Goal: Task Accomplishment & Management: Complete application form

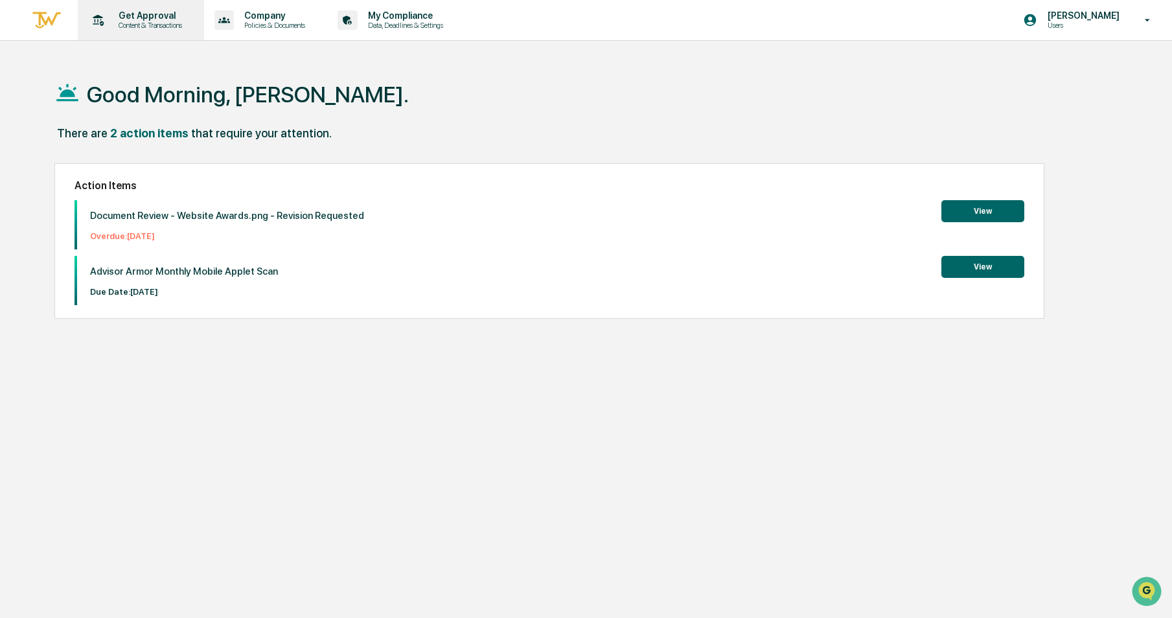
click at [108, 5] on div "Get Approval Content & Transactions" at bounding box center [139, 20] width 113 height 40
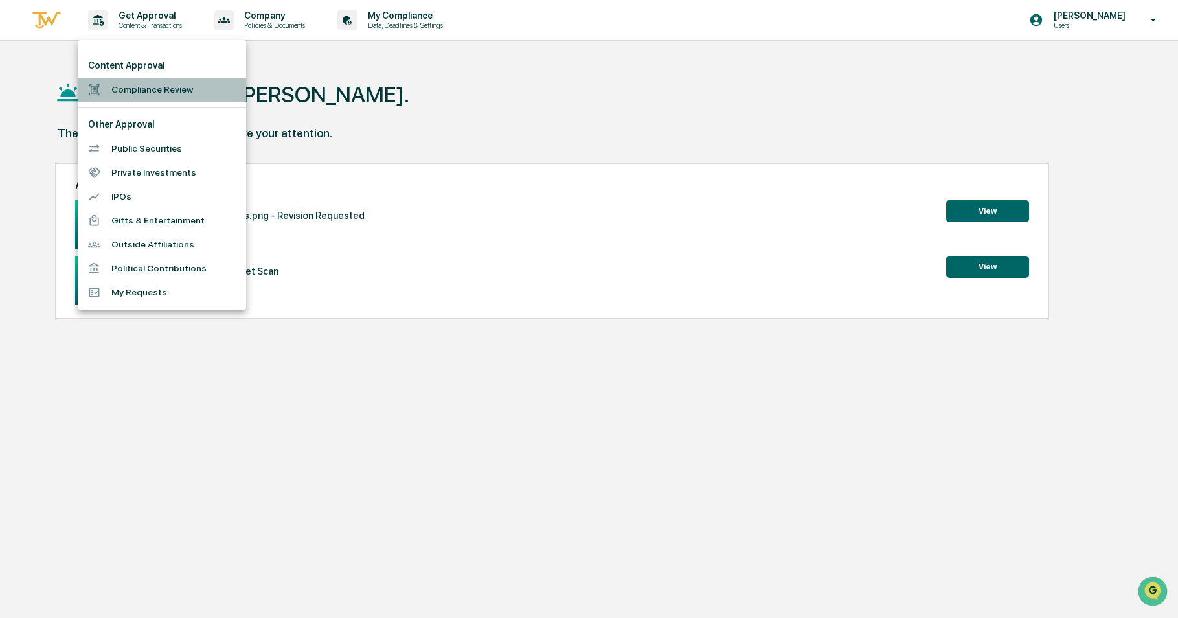
click at [119, 95] on li "Compliance Review" at bounding box center [162, 90] width 168 height 24
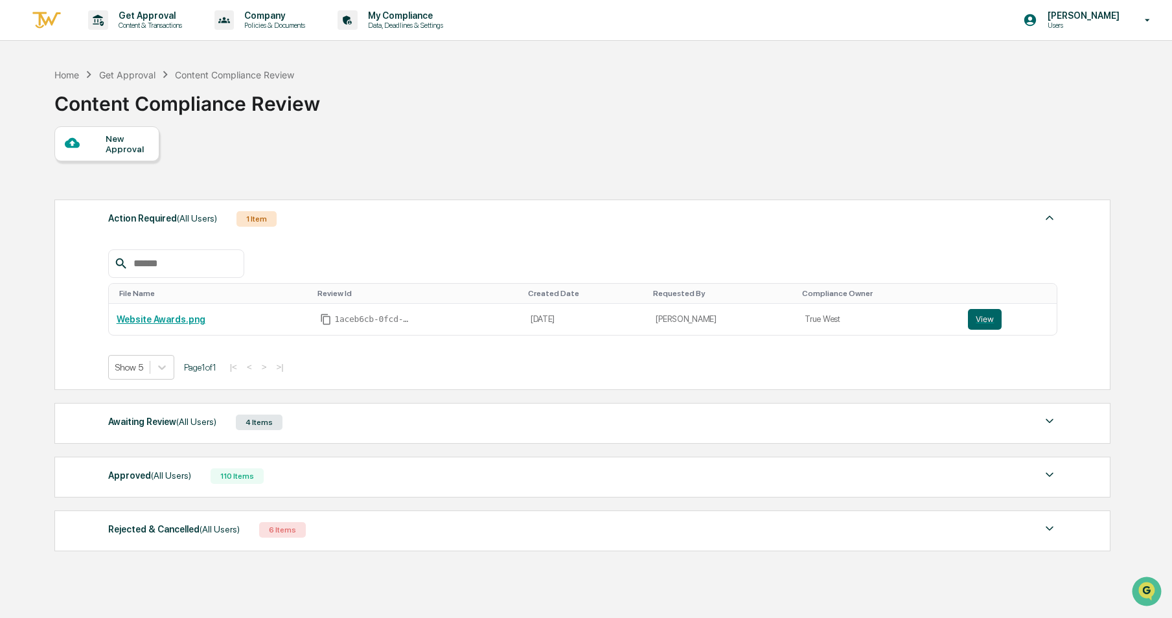
click at [100, 142] on div at bounding box center [85, 143] width 41 height 16
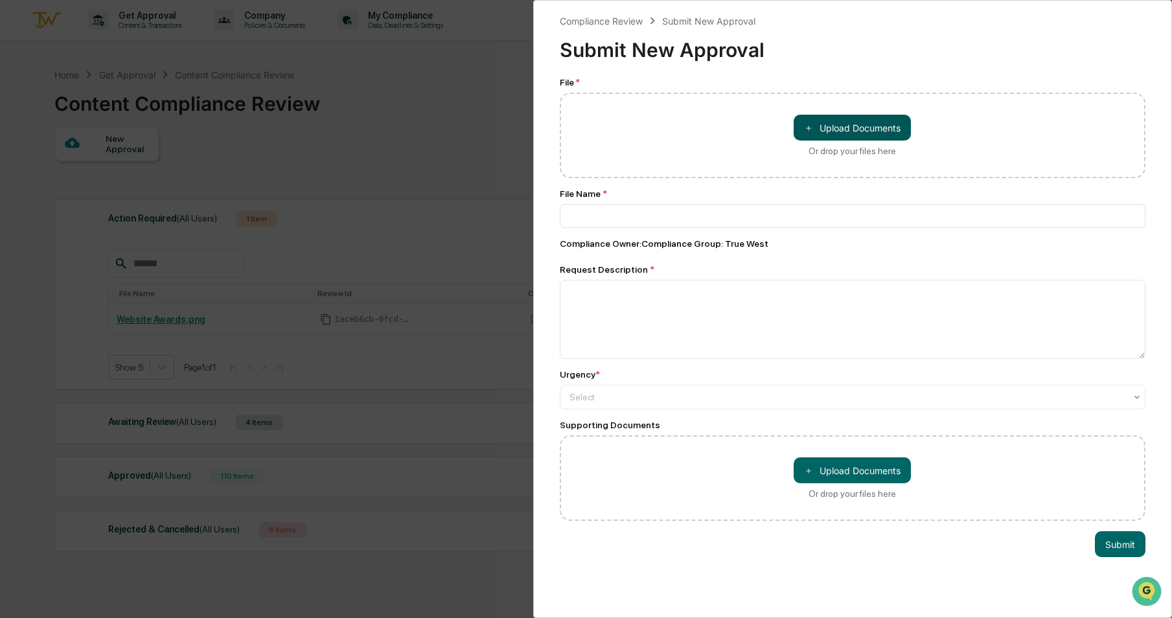
drag, startPoint x: 776, startPoint y: 97, endPoint x: 821, endPoint y: 132, distance: 56.7
click at [777, 99] on div "＋ Upload Documents Or drop your files here" at bounding box center [853, 135] width 586 height 85
click at [821, 132] on button "＋ Upload Documents" at bounding box center [851, 128] width 117 height 26
type input "**********"
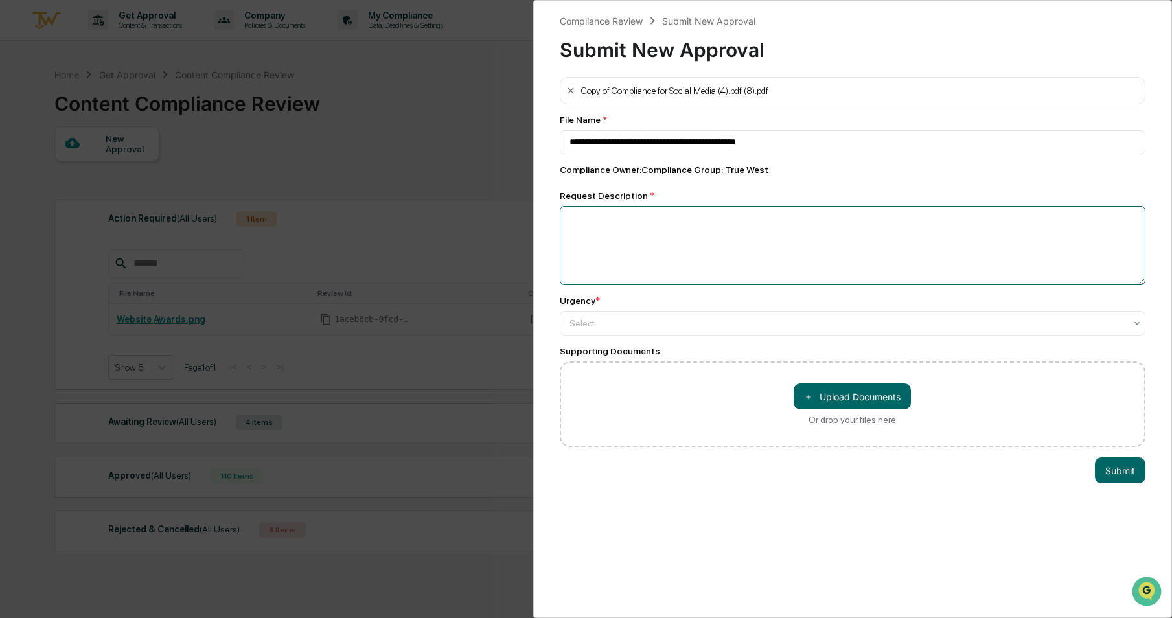
click at [716, 211] on textarea at bounding box center [853, 245] width 586 height 79
type textarea "**********"
click at [1018, 306] on div "Urgency *" at bounding box center [853, 300] width 586 height 10
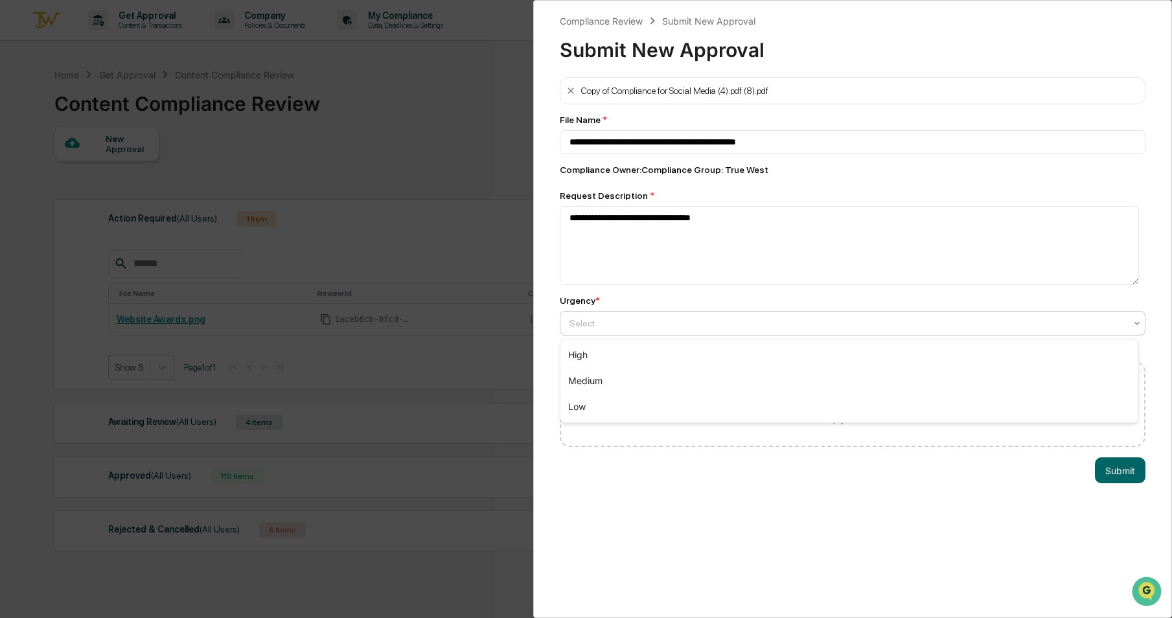
click at [1018, 315] on div "Select" at bounding box center [847, 323] width 569 height 18
click at [995, 385] on div "Medium" at bounding box center [849, 381] width 578 height 26
click at [1115, 475] on button "Submit" at bounding box center [1120, 470] width 51 height 26
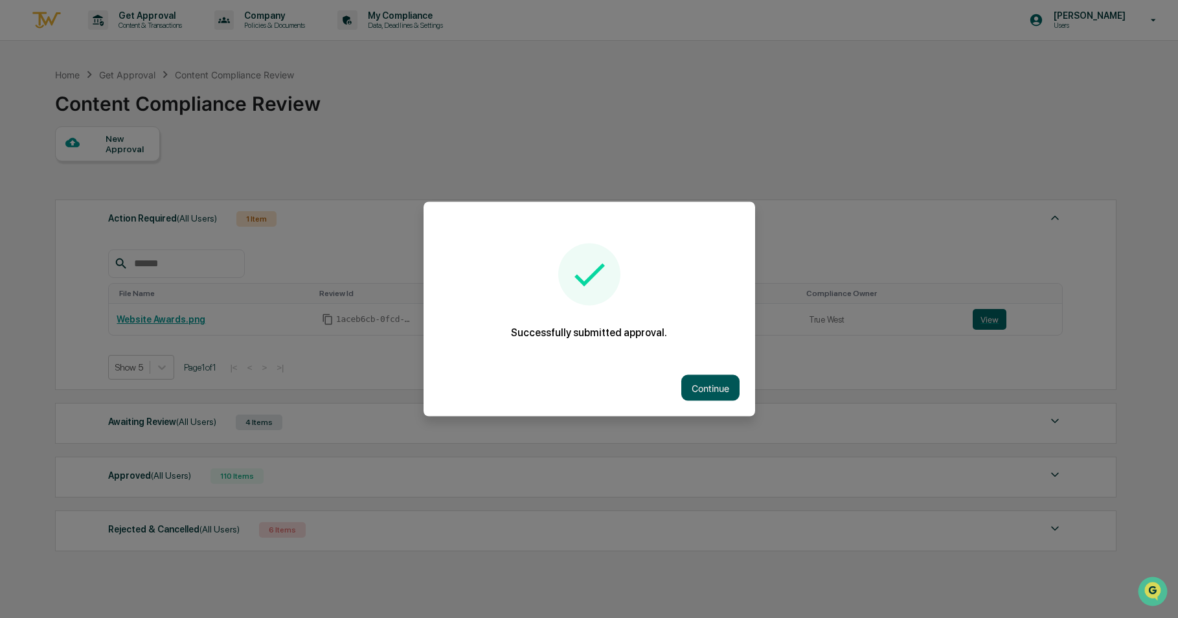
click at [714, 395] on button "Continue" at bounding box center [710, 388] width 58 height 26
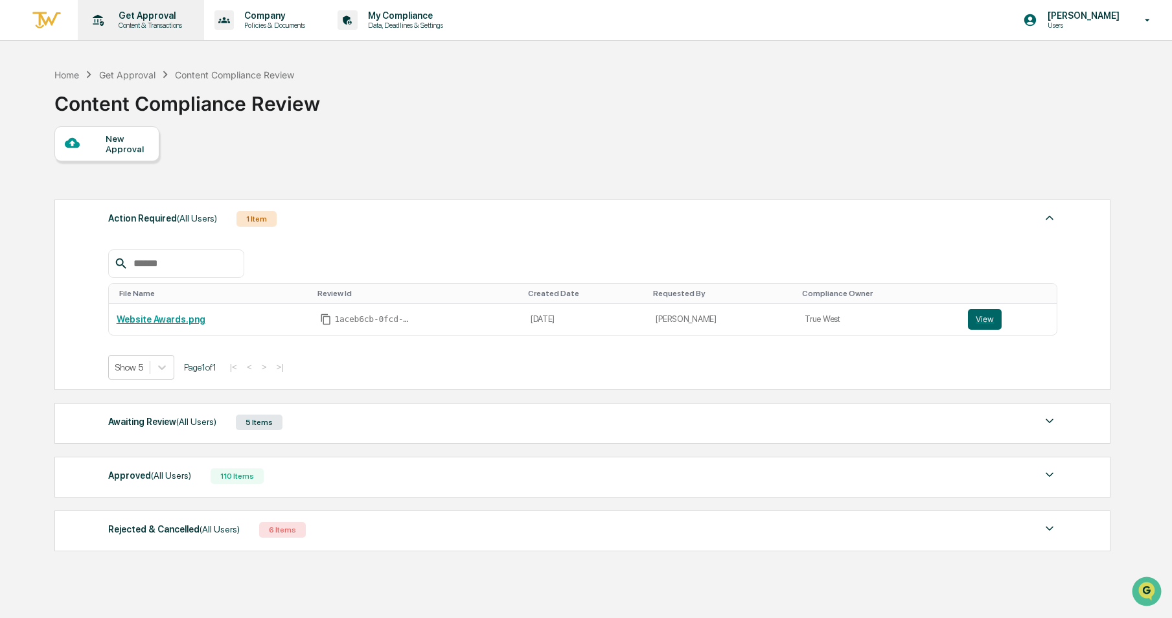
click at [122, 19] on p "Get Approval" at bounding box center [148, 15] width 80 height 10
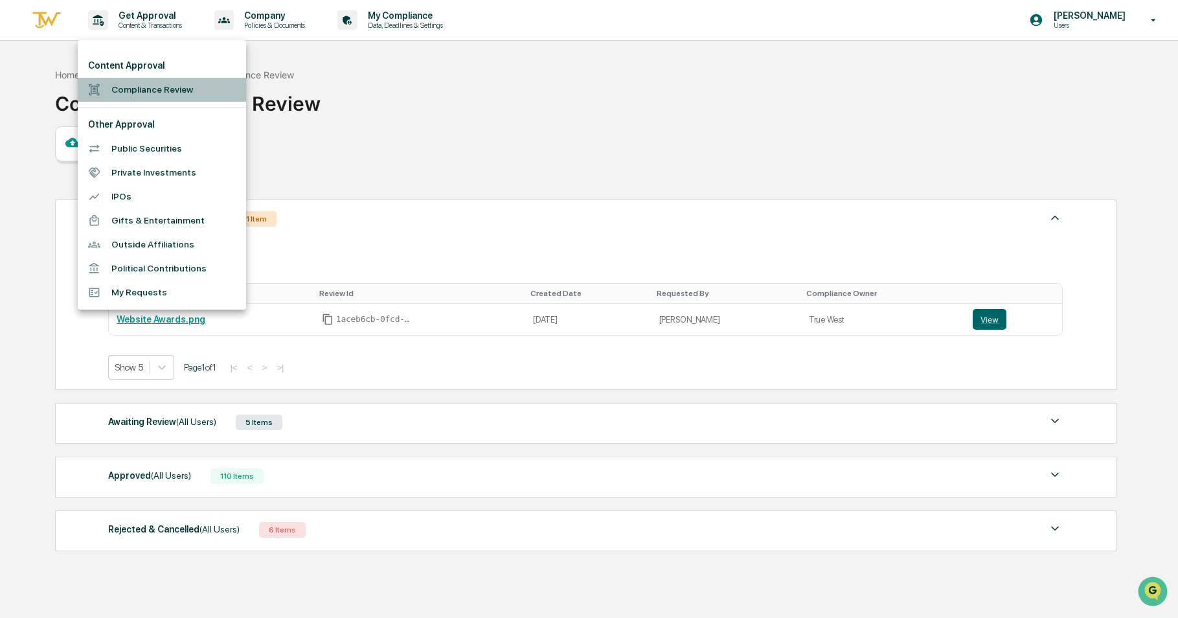
click at [109, 87] on div at bounding box center [99, 90] width 23 height 12
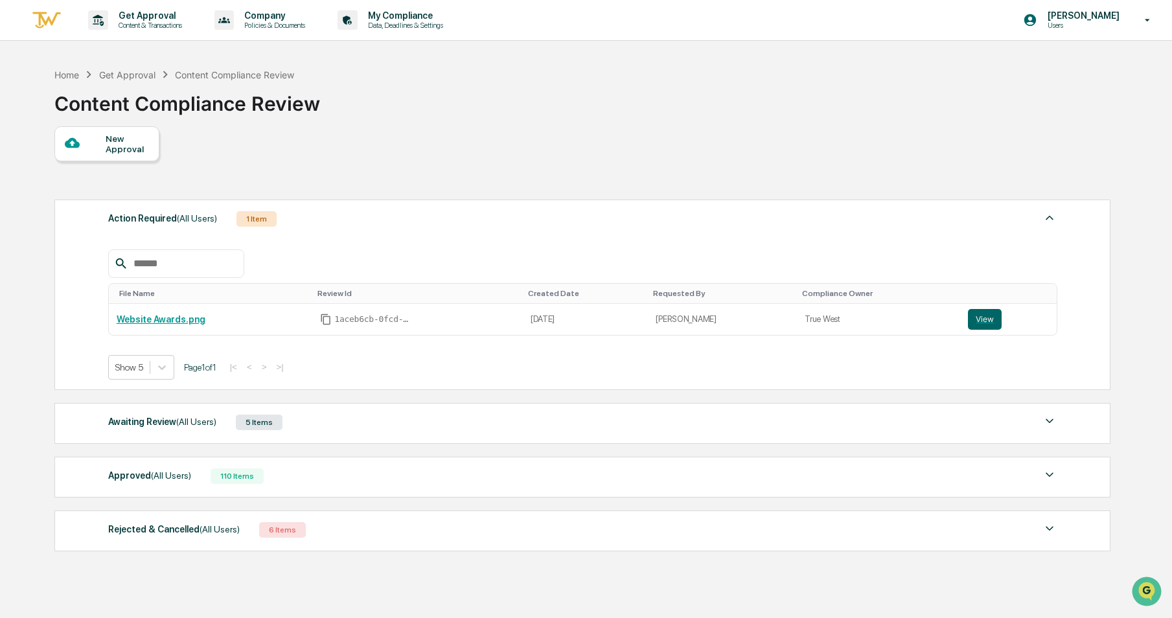
click at [249, 426] on div "5 Items" at bounding box center [259, 423] width 47 height 16
